Goal: Task Accomplishment & Management: Manage account settings

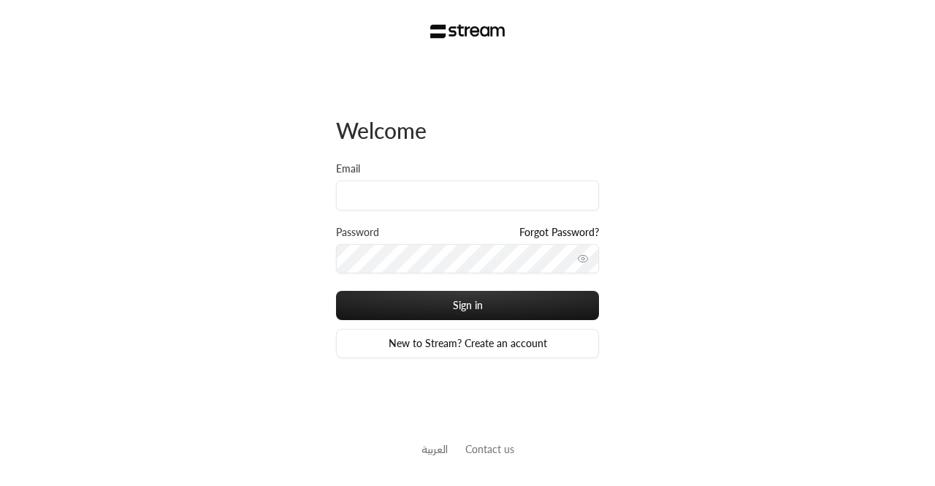
click at [409, 189] on input "Email" at bounding box center [467, 195] width 263 height 30
type input "[EMAIL_ADDRESS][DOMAIN_NAME]"
click at [425, 275] on div "Password Forgot Password?" at bounding box center [467, 258] width 263 height 66
click at [578, 264] on button "toggle password visibility" at bounding box center [582, 258] width 23 height 23
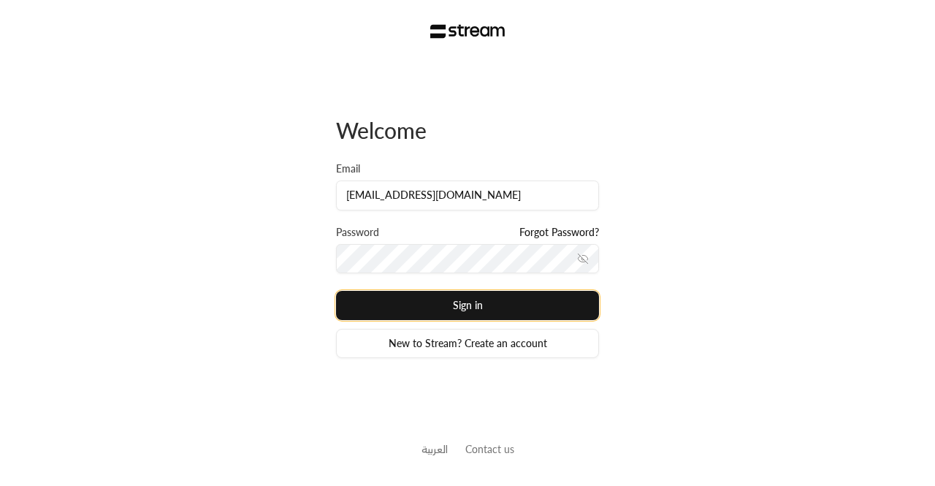
click at [381, 316] on button "Sign in" at bounding box center [467, 305] width 263 height 29
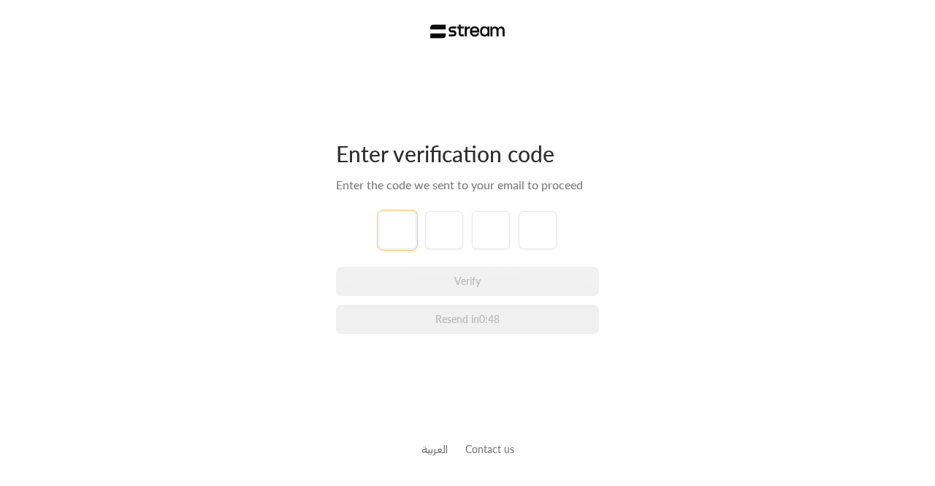
paste input "3"
type input "3"
type input "9"
type input "3"
type input "9"
